Goal: Task Accomplishment & Management: Use online tool/utility

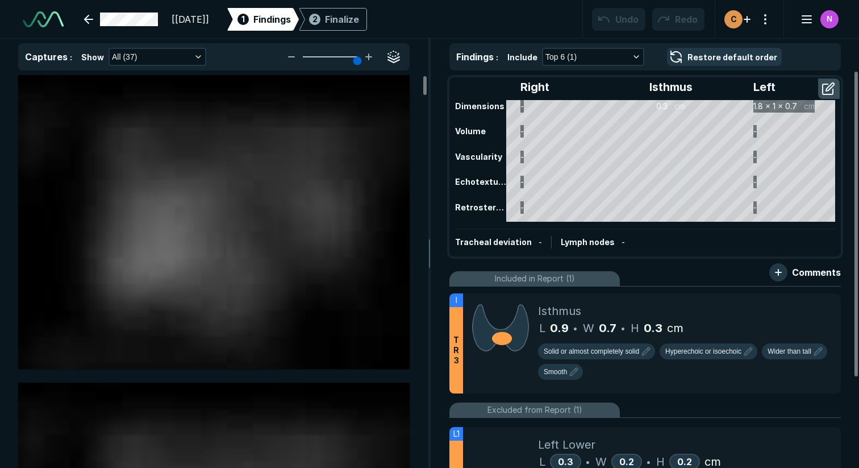
scroll to position [2232, 3212]
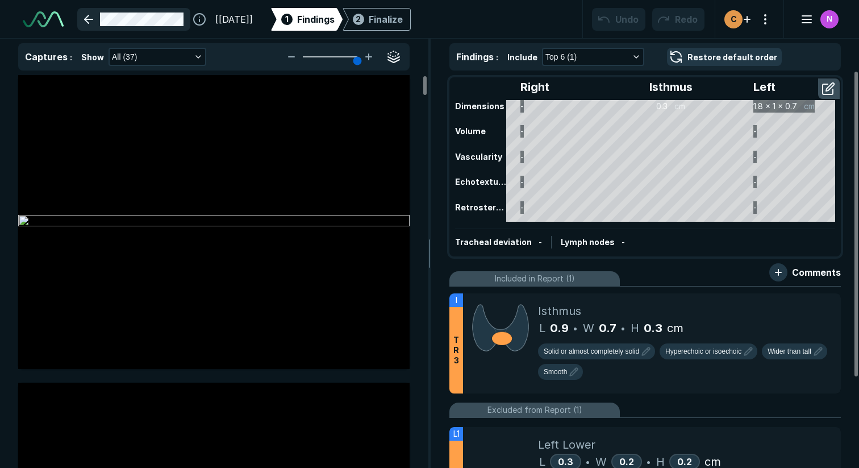
click at [100, 16] on link at bounding box center [133, 19] width 113 height 23
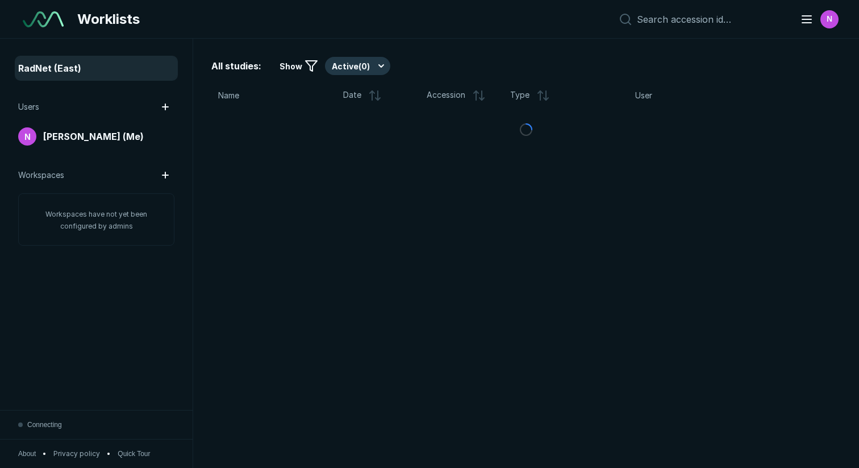
scroll to position [3185, 4275]
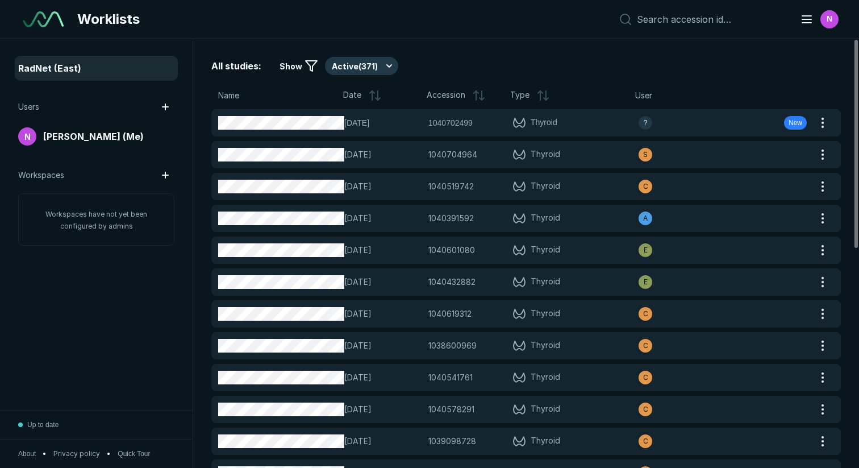
click at [84, 68] on div "RadNet (East)" at bounding box center [96, 68] width 156 height 18
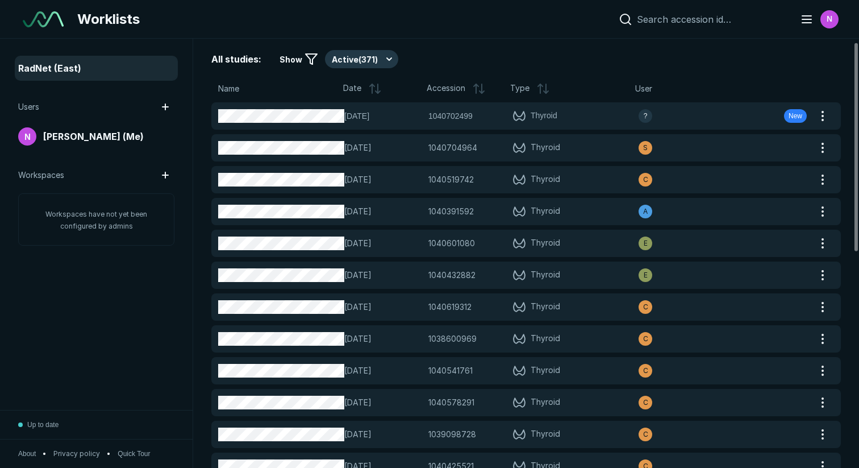
click at [727, 22] on input at bounding box center [711, 19] width 149 height 11
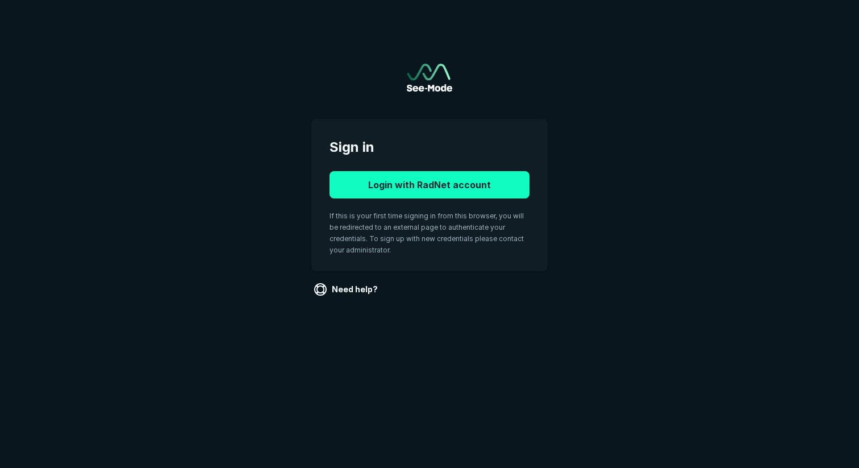
click at [385, 184] on button "Login with RadNet account" at bounding box center [430, 184] width 200 height 27
